Goal: Information Seeking & Learning: Learn about a topic

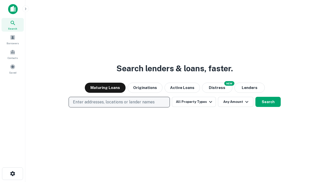
click at [119, 102] on p "Enter addresses, locations or lender names" at bounding box center [114, 102] width 82 height 6
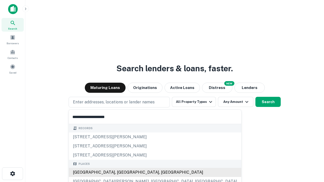
click at [121, 173] on div "[GEOGRAPHIC_DATA], [GEOGRAPHIC_DATA], [GEOGRAPHIC_DATA]" at bounding box center [155, 172] width 172 height 9
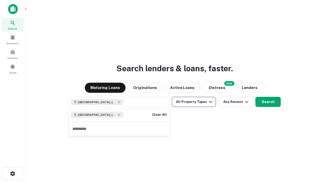
click at [194, 102] on button "All Property Types" at bounding box center [194, 102] width 44 height 10
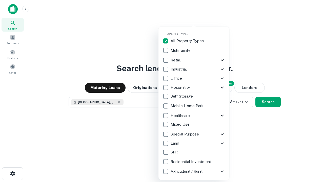
click at [198, 31] on button "button" at bounding box center [198, 31] width 71 height 0
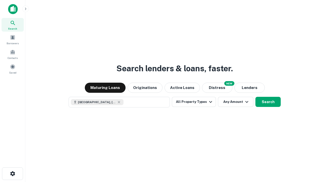
scroll to position [8, 0]
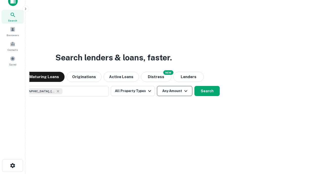
click at [157, 86] on button "Any Amount" at bounding box center [174, 91] width 35 height 10
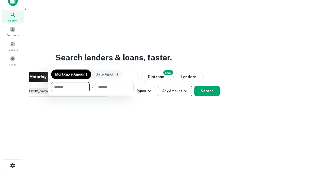
scroll to position [36, 143]
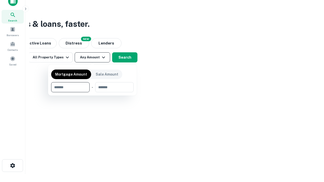
type input "*******"
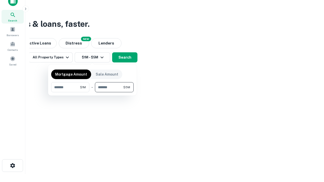
type input "*******"
click at [92, 92] on button "button" at bounding box center [92, 92] width 83 height 0
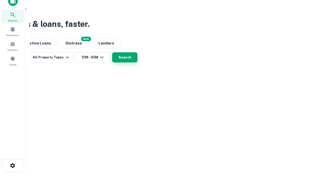
click at [137, 63] on button "Search" at bounding box center [124, 57] width 25 height 10
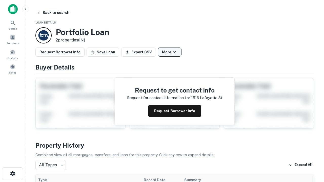
click at [170, 52] on button "More" at bounding box center [170, 52] width 24 height 9
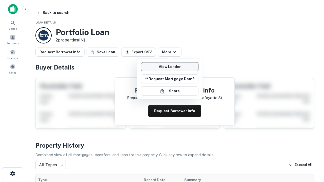
click at [170, 67] on link "View Lender" at bounding box center [169, 66] width 57 height 9
